Goal: Transaction & Acquisition: Purchase product/service

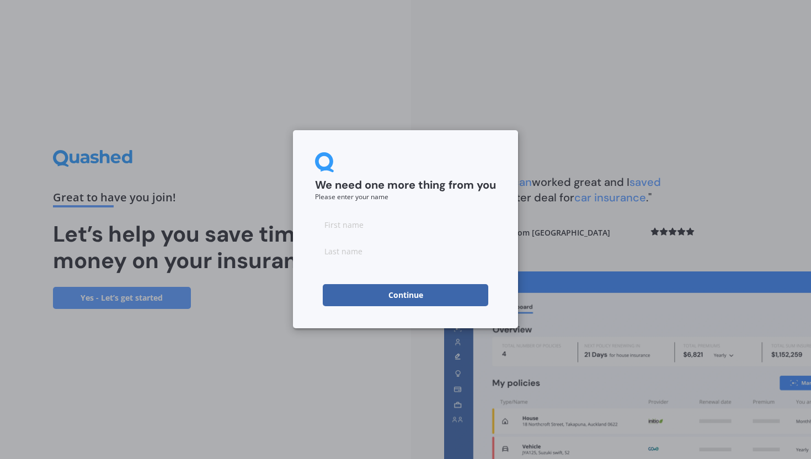
click at [398, 217] on input at bounding box center [405, 224] width 181 height 22
type input "J"
type input "[PERSON_NAME]"
type input "Gerritse"
click at [310, 275] on div "We need one more thing from you Please enter your name [PERSON_NAME] Continue" at bounding box center [405, 229] width 225 height 198
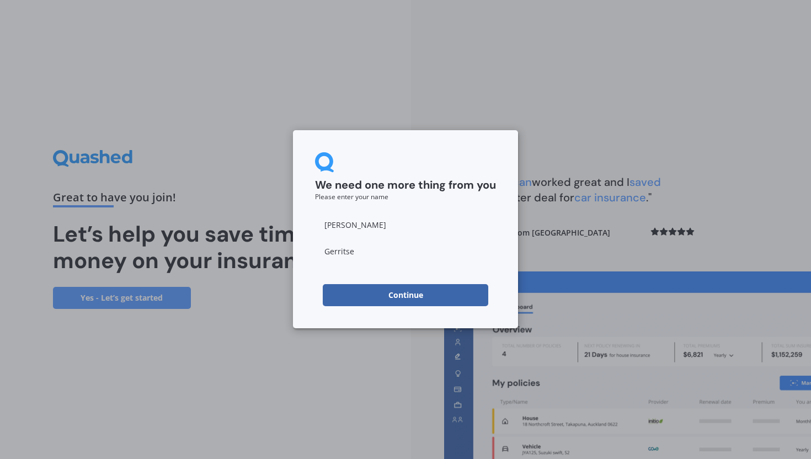
click at [383, 301] on button "Continue" at bounding box center [405, 295] width 165 height 22
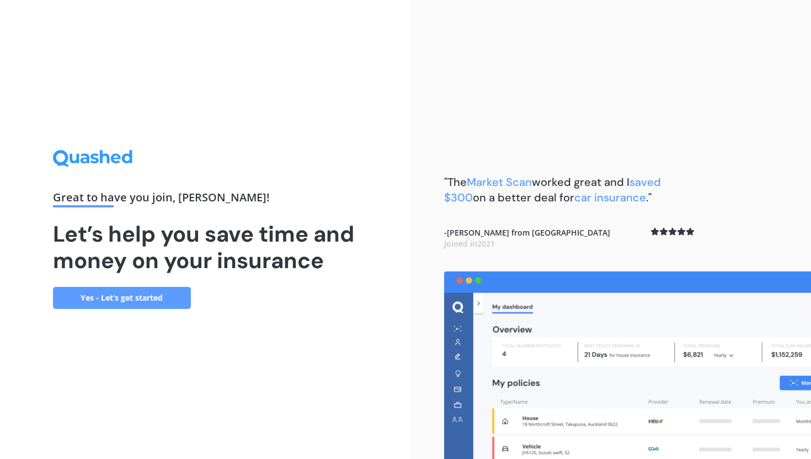
click at [161, 294] on link "Yes - Let’s get started" at bounding box center [122, 298] width 138 height 22
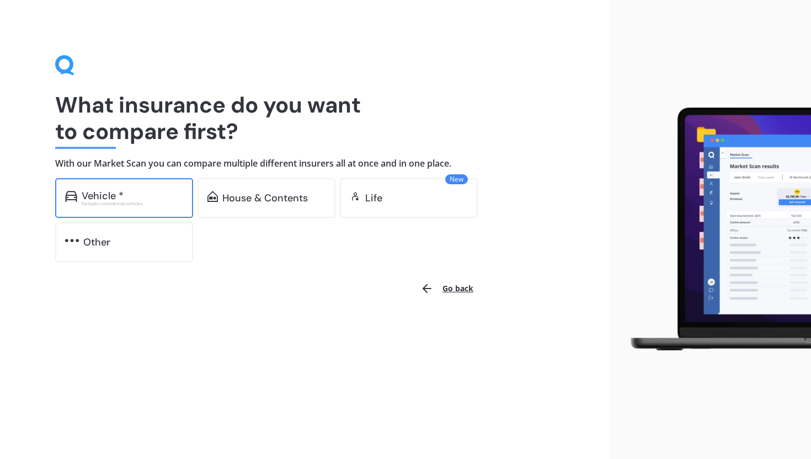
click at [137, 199] on div "Vehicle *" at bounding box center [132, 195] width 101 height 11
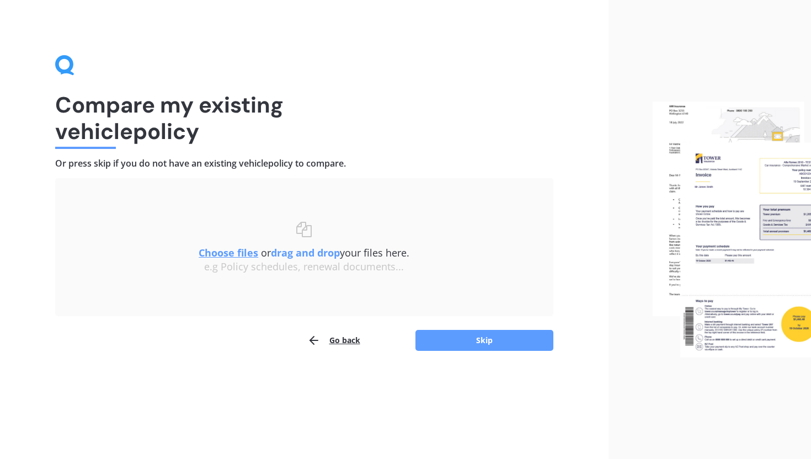
click at [339, 340] on button "Go back" at bounding box center [333, 340] width 53 height 22
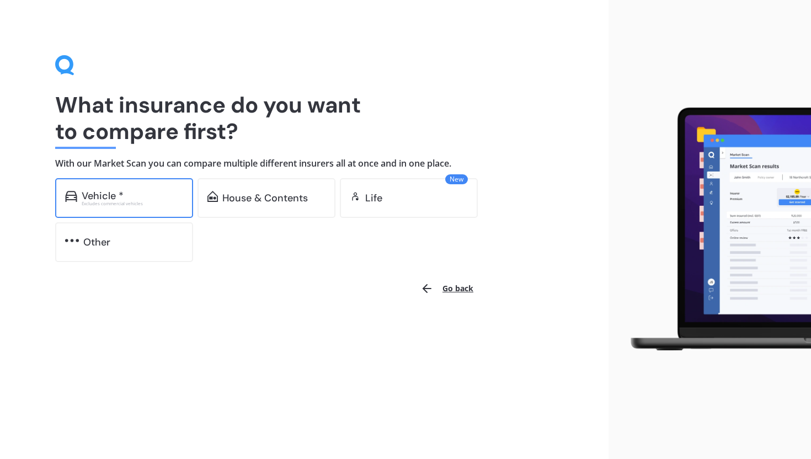
click at [168, 190] on div "Vehicle *" at bounding box center [132, 195] width 101 height 11
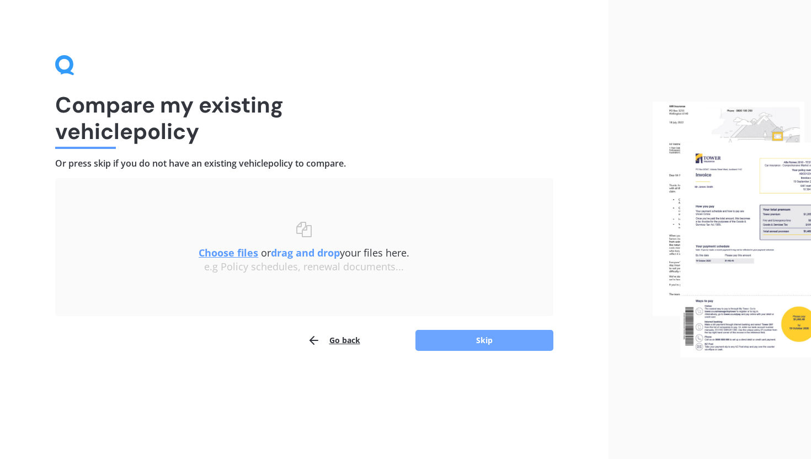
click at [465, 344] on button "Skip" at bounding box center [484, 340] width 138 height 21
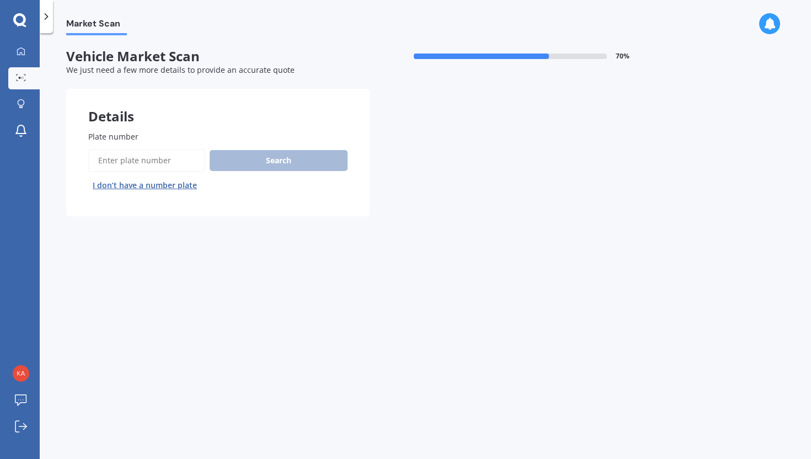
click at [181, 159] on input "Plate number" at bounding box center [146, 160] width 117 height 23
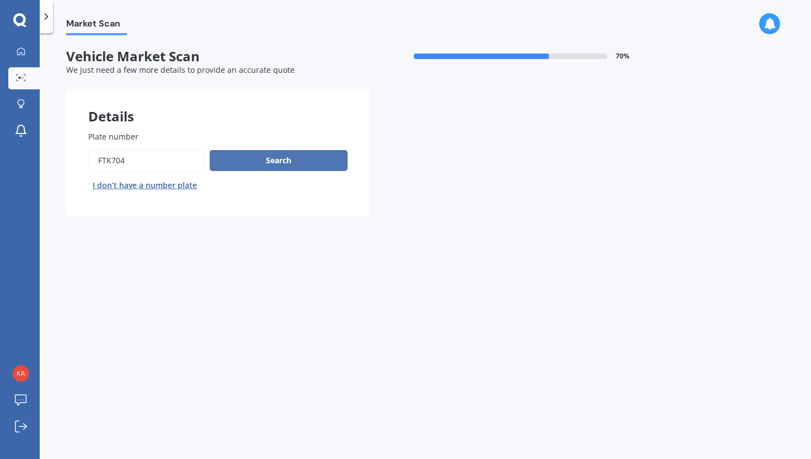
type input "FTK704"
click at [304, 159] on button "Search" at bounding box center [279, 160] width 138 height 21
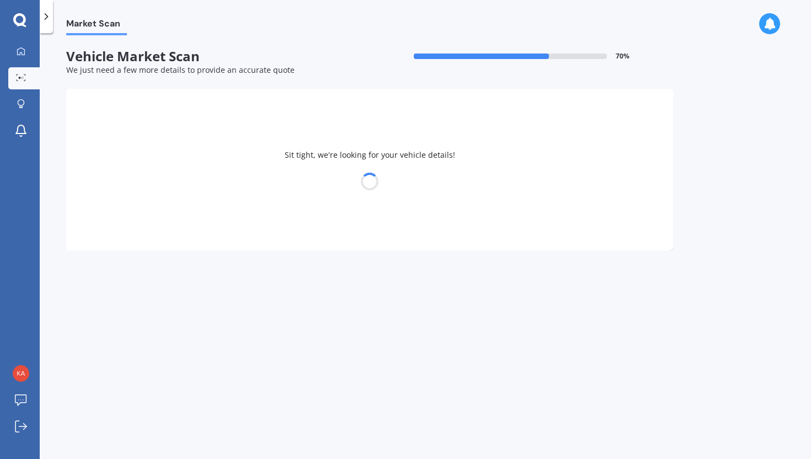
select select "SUBARU"
select select "LEGACY"
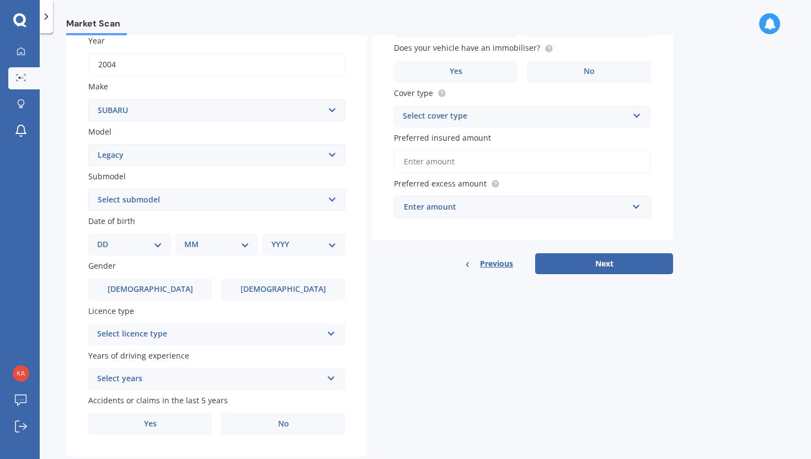
scroll to position [193, 0]
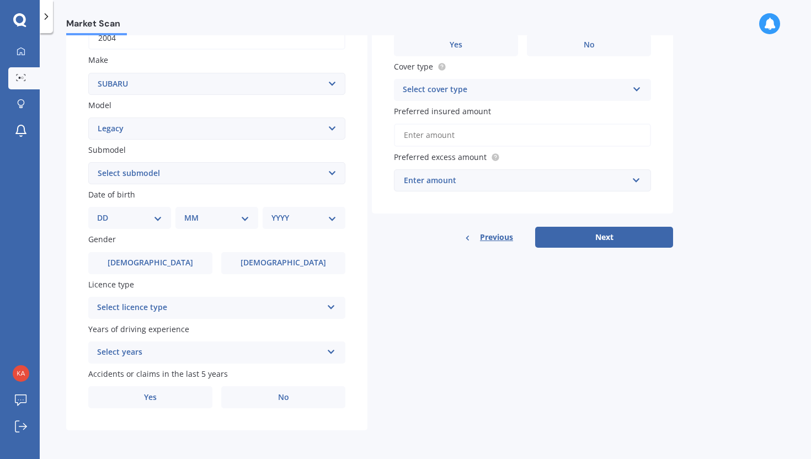
click at [178, 167] on select "Select submodel (All other non turbo) (All other turbo) 2.0i 2.0R 2.5i 2.5i Lux…" at bounding box center [216, 173] width 257 height 22
select select "TOURING MODEL"
click at [88, 162] on select "Select submodel (All other non turbo) (All other turbo) 2.0i 2.0R 2.5i 2.5i Lux…" at bounding box center [216, 173] width 257 height 22
click at [248, 176] on select "Select submodel (All other non turbo) (All other turbo) 2.0i 2.0R 2.5i 2.5i Lux…" at bounding box center [216, 173] width 257 height 22
click at [320, 133] on select "Select model BRZ Crosstrek Dex Exiga Forester Impreza Justy Legacy Leone levorg…" at bounding box center [216, 128] width 257 height 22
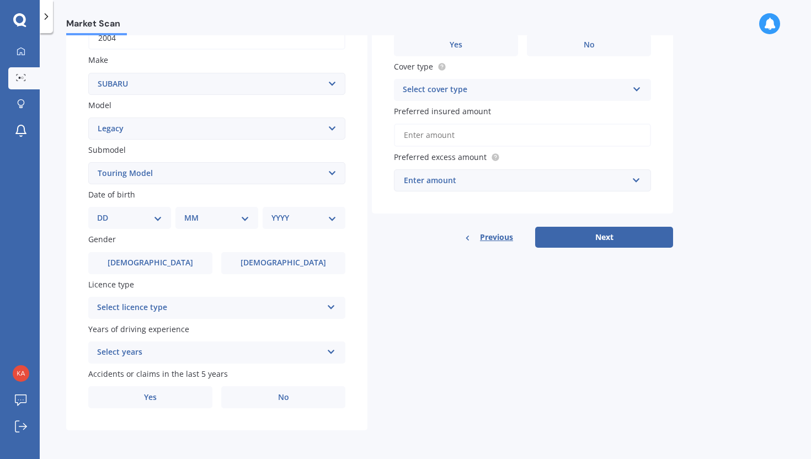
select select "OUTBACK"
click at [88, 117] on select "Select model BRZ Crosstrek Dex Exiga Forester Impreza Justy Legacy Leone levorg…" at bounding box center [216, 128] width 257 height 22
click at [304, 176] on select "Select submodel (All other non turbo) (All other turbo) 2.0i 2.0R 2.5i 2.5i Lux…" at bounding box center [216, 173] width 257 height 22
select select "2.5"
click at [88, 162] on select "Select submodel 2.0 Diesel 2.0 Diesel turbo 2.0D premium 2.5 2.5i 2.5i Luxury 2…" at bounding box center [216, 173] width 257 height 22
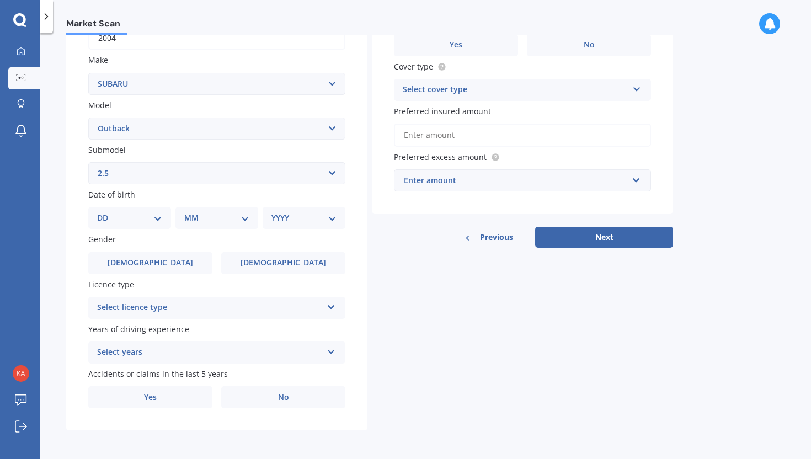
click at [133, 219] on select "DD 01 02 03 04 05 06 07 08 09 10 11 12 13 14 15 16 17 18 19 20 21 22 23 24 25 2…" at bounding box center [129, 218] width 65 height 12
select select "10"
click at [106, 212] on select "DD 01 02 03 04 05 06 07 08 09 10 11 12 13 14 15 16 17 18 19 20 21 22 23 24 25 2…" at bounding box center [129, 218] width 65 height 12
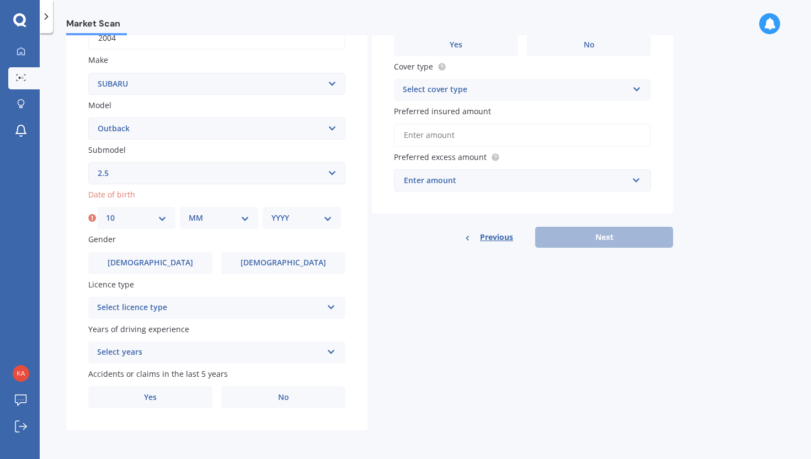
click at [230, 218] on select "MM 01 02 03 04 05 06 07 08 09 10 11 12" at bounding box center [219, 218] width 61 height 12
select select "05"
click at [189, 212] on select "MM 01 02 03 04 05 06 07 08 09 10 11 12" at bounding box center [219, 218] width 61 height 12
click at [319, 224] on div "YYYY 2025 2024 2023 2022 2021 2020 2019 2018 2017 2016 2015 2014 2013 2012 2011…" at bounding box center [301, 218] width 78 height 22
click at [313, 217] on select "YYYY 2025 2024 2023 2022 2021 2020 2019 2018 2017 2016 2015 2014 2013 2012 2011…" at bounding box center [301, 218] width 61 height 12
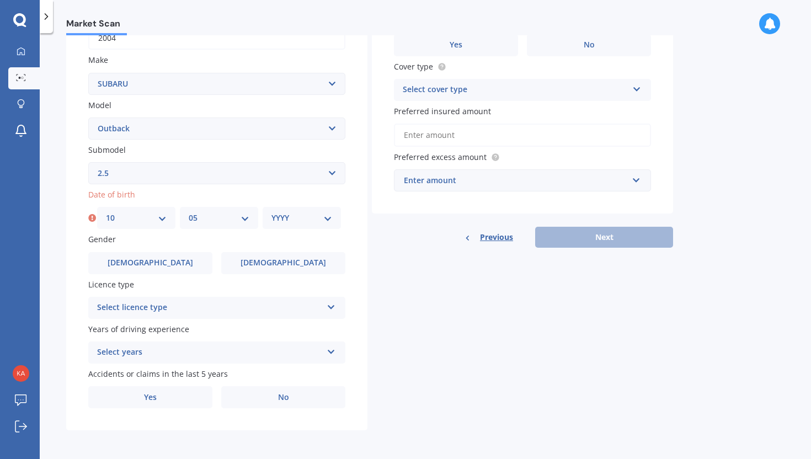
select select "1992"
click at [271, 212] on select "YYYY 2025 2024 2023 2022 2021 2020 2019 2018 2017 2016 2015 2014 2013 2012 2011…" at bounding box center [301, 218] width 61 height 12
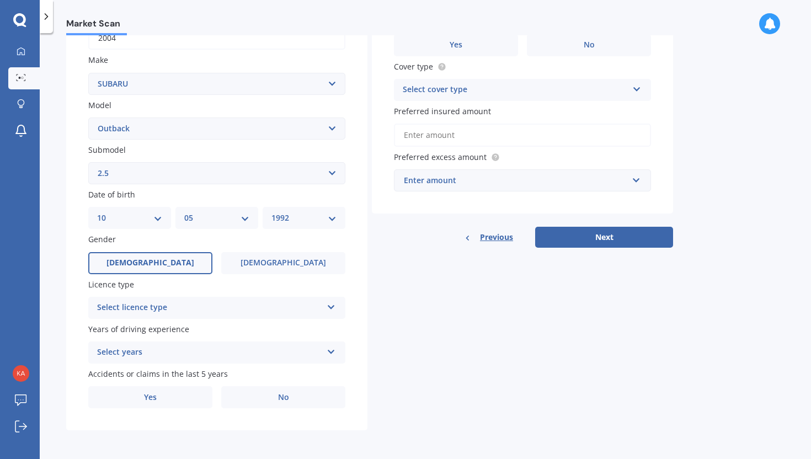
click at [180, 267] on label "[DEMOGRAPHIC_DATA]" at bounding box center [150, 263] width 124 height 22
click at [0, 0] on input "[DEMOGRAPHIC_DATA]" at bounding box center [0, 0] width 0 height 0
click at [184, 310] on div "Select licence type" at bounding box center [209, 307] width 225 height 13
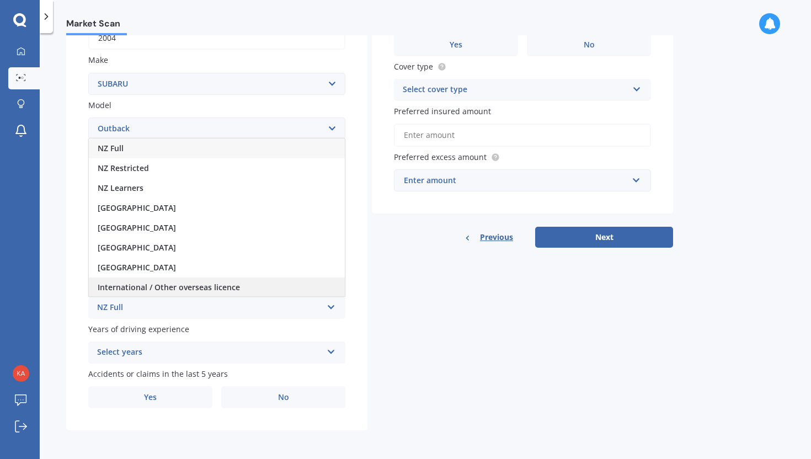
click at [180, 288] on span "International / Other overseas licence" at bounding box center [169, 287] width 142 height 10
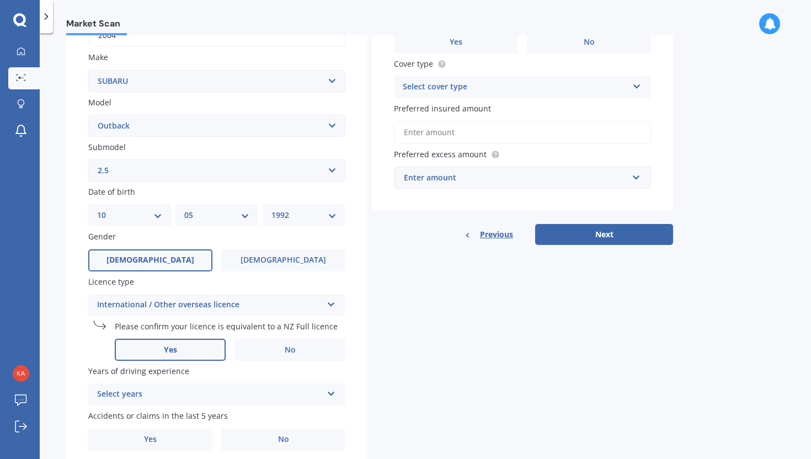
click at [184, 349] on label "Yes" at bounding box center [170, 350] width 111 height 22
click at [0, 0] on input "Yes" at bounding box center [0, 0] width 0 height 0
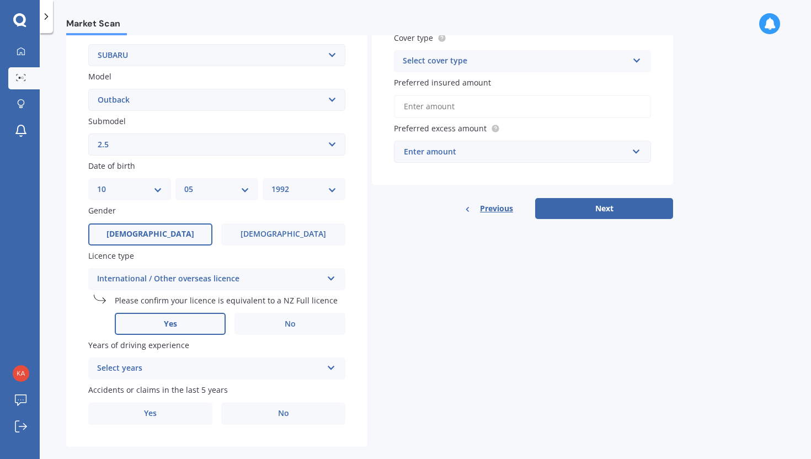
scroll to position [238, 0]
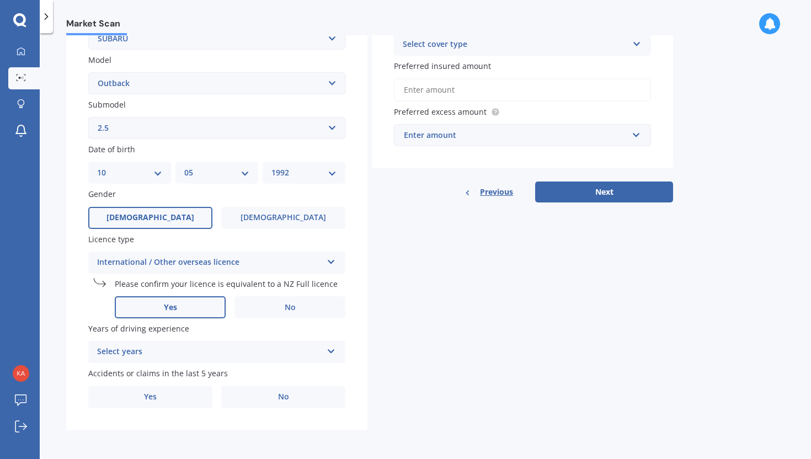
click at [190, 348] on div "Select years" at bounding box center [209, 351] width 225 height 13
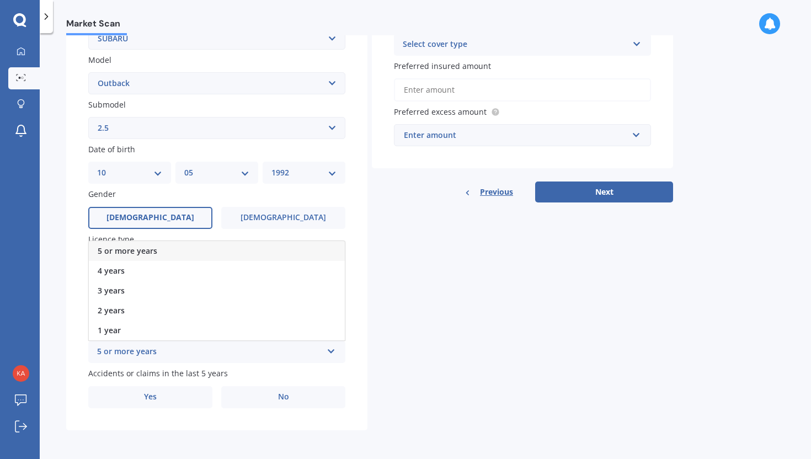
click at [154, 249] on span "5 or more years" at bounding box center [128, 250] width 60 height 10
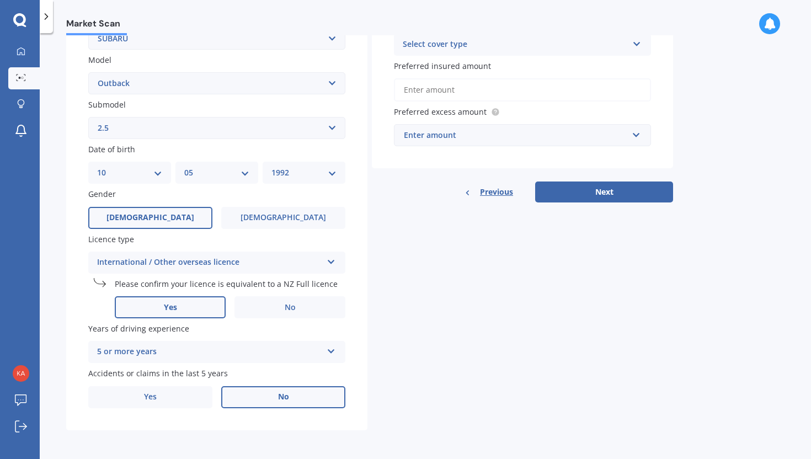
click at [260, 393] on label "No" at bounding box center [283, 397] width 124 height 22
click at [0, 0] on input "No" at bounding box center [0, 0] width 0 height 0
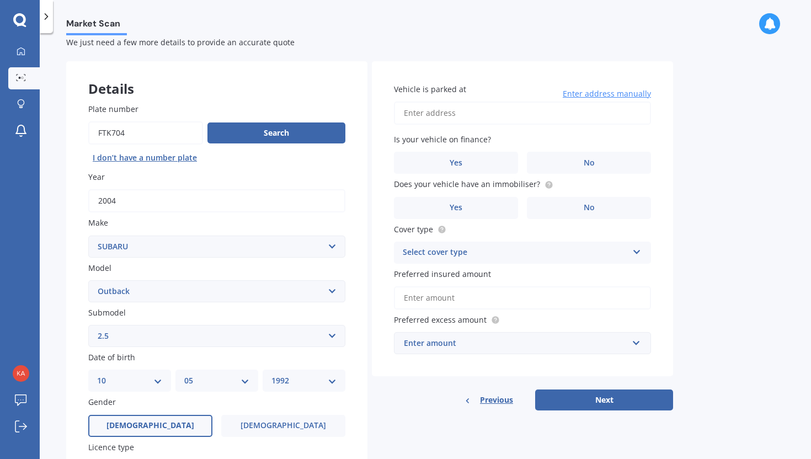
scroll to position [0, 0]
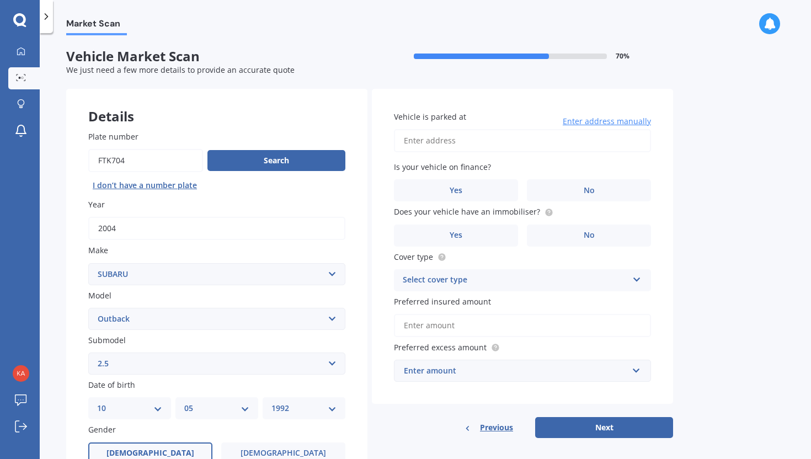
click at [495, 143] on input "Vehicle is parked at" at bounding box center [522, 140] width 257 height 23
type input "[STREET_ADDRESS]"
click at [567, 192] on label "No" at bounding box center [589, 190] width 124 height 22
click at [0, 0] on input "No" at bounding box center [0, 0] width 0 height 0
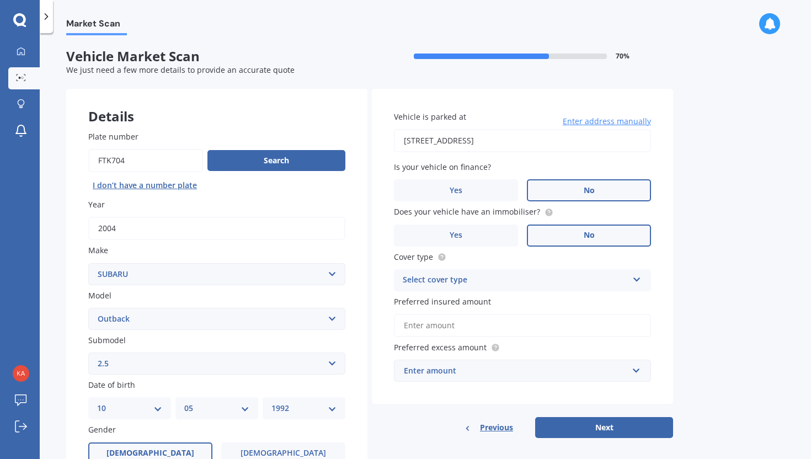
click at [580, 235] on label "No" at bounding box center [589, 235] width 124 height 22
click at [0, 0] on input "No" at bounding box center [0, 0] width 0 height 0
click at [575, 284] on div "Select cover type" at bounding box center [515, 280] width 225 height 13
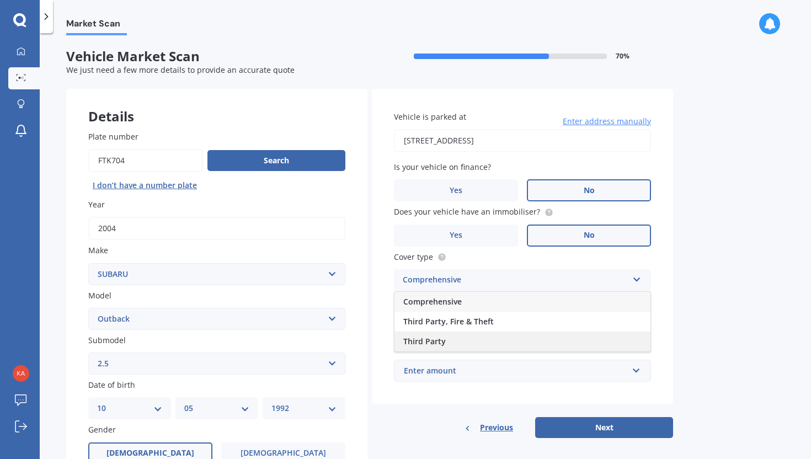
click at [518, 341] on div "Third Party" at bounding box center [522, 341] width 256 height 20
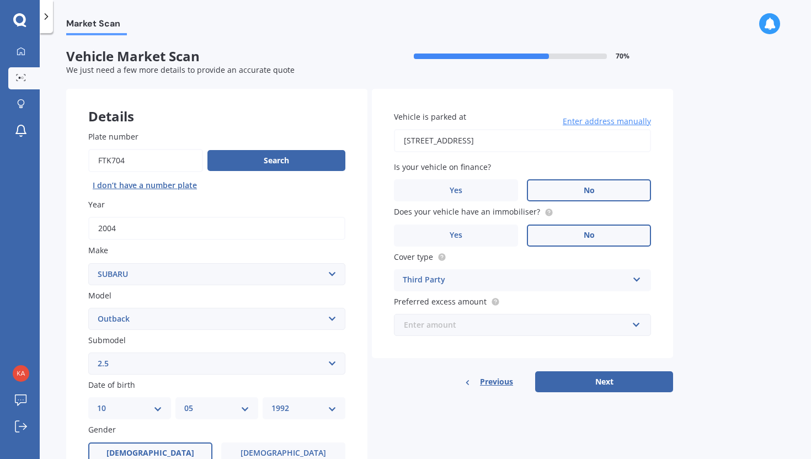
click at [537, 333] on input "text" at bounding box center [518, 324] width 247 height 21
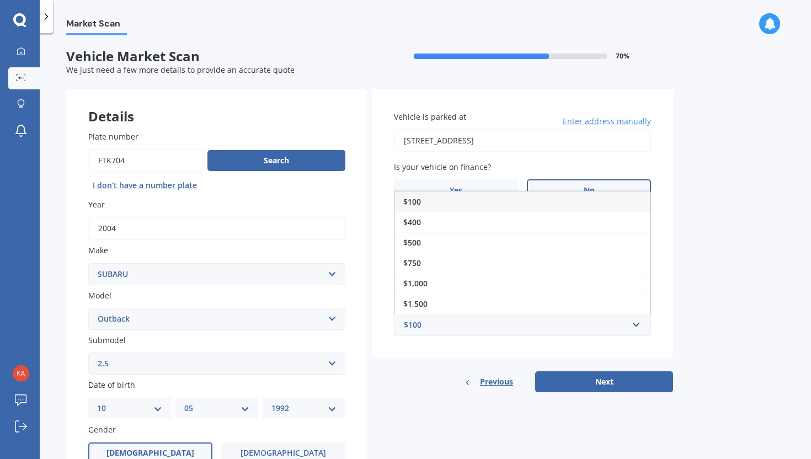
click at [690, 284] on div "Market Scan Vehicle Market Scan 70 % We just need a few more details to provide…" at bounding box center [425, 248] width 771 height 426
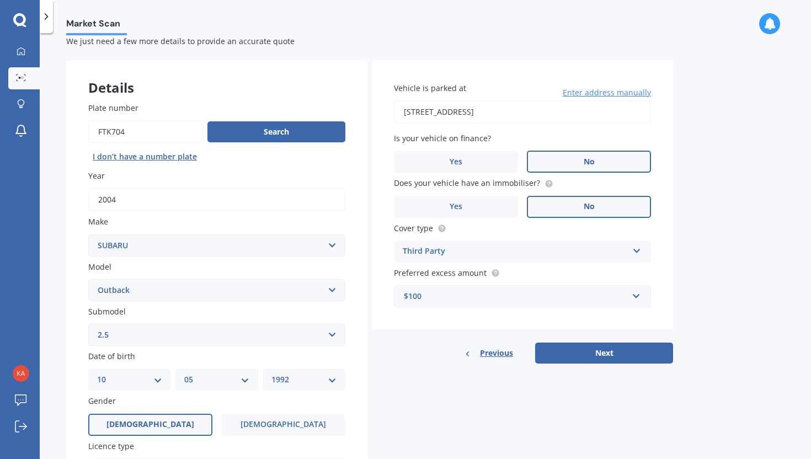
scroll to position [34, 0]
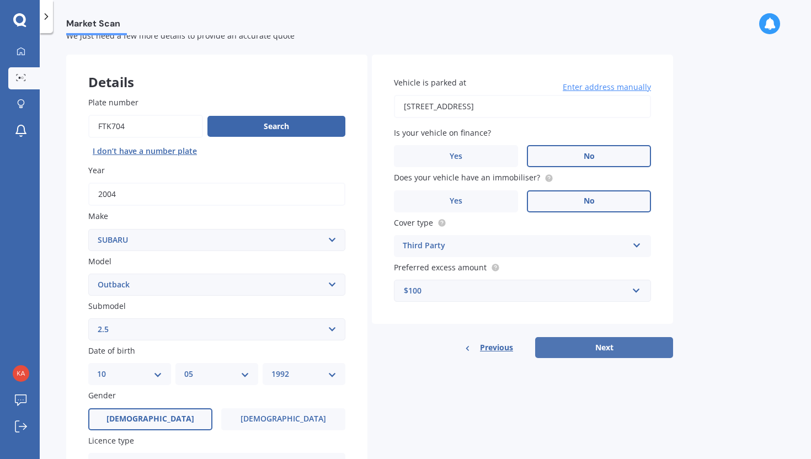
click at [630, 352] on button "Next" at bounding box center [604, 347] width 138 height 21
select select "10"
select select "05"
select select "1992"
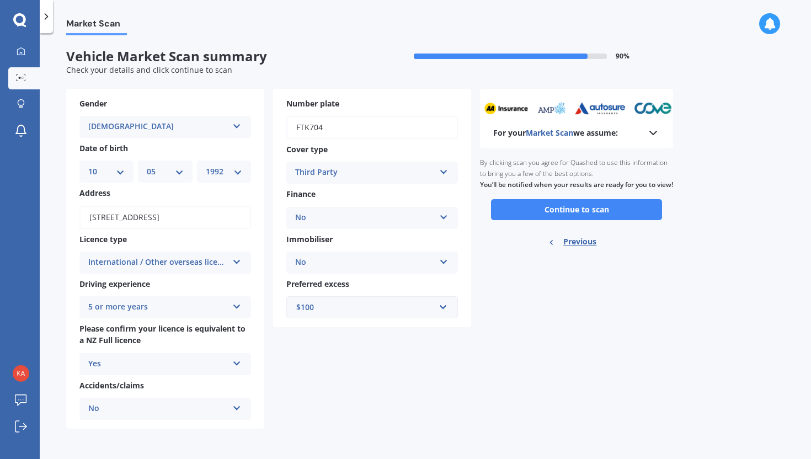
scroll to position [0, 0]
click at [625, 220] on button "Continue to scan" at bounding box center [576, 209] width 171 height 21
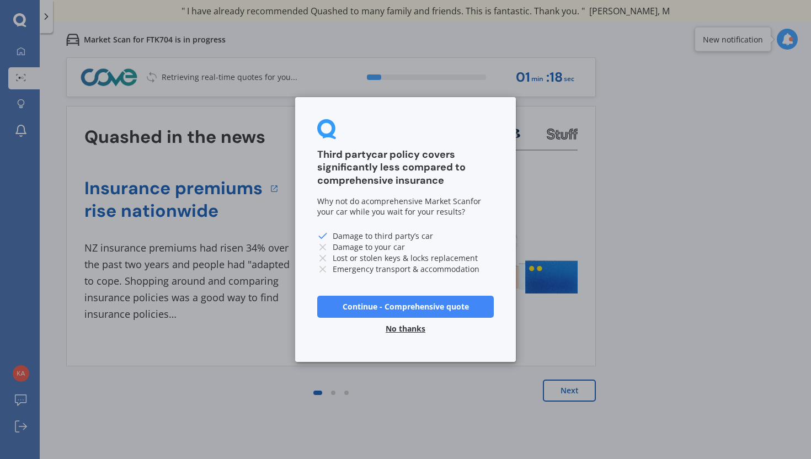
click at [410, 328] on button "No thanks" at bounding box center [405, 329] width 53 height 22
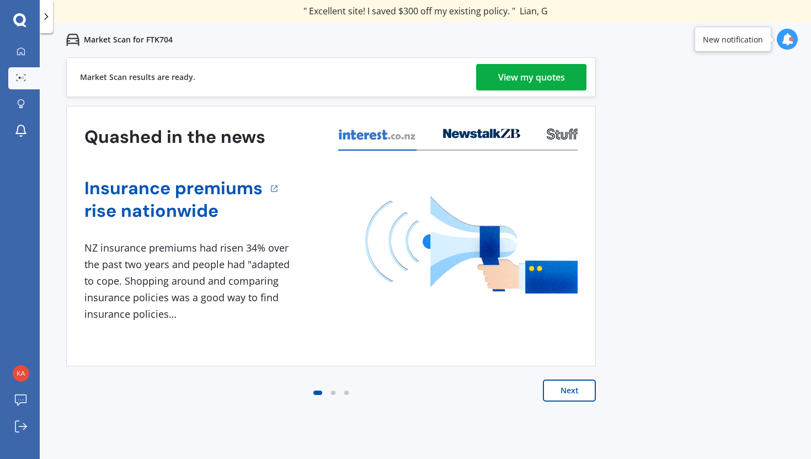
click at [544, 79] on div "View my quotes" at bounding box center [531, 77] width 67 height 26
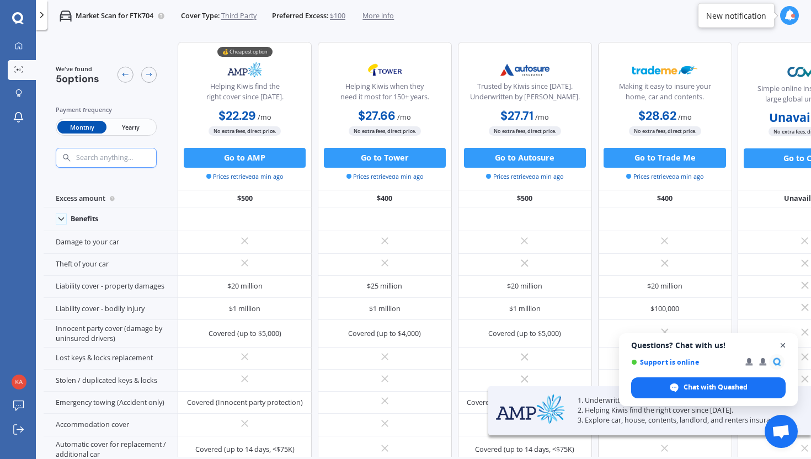
click at [782, 347] on span "Close chat" at bounding box center [783, 346] width 14 height 14
